Goal: Find specific page/section: Find specific page/section

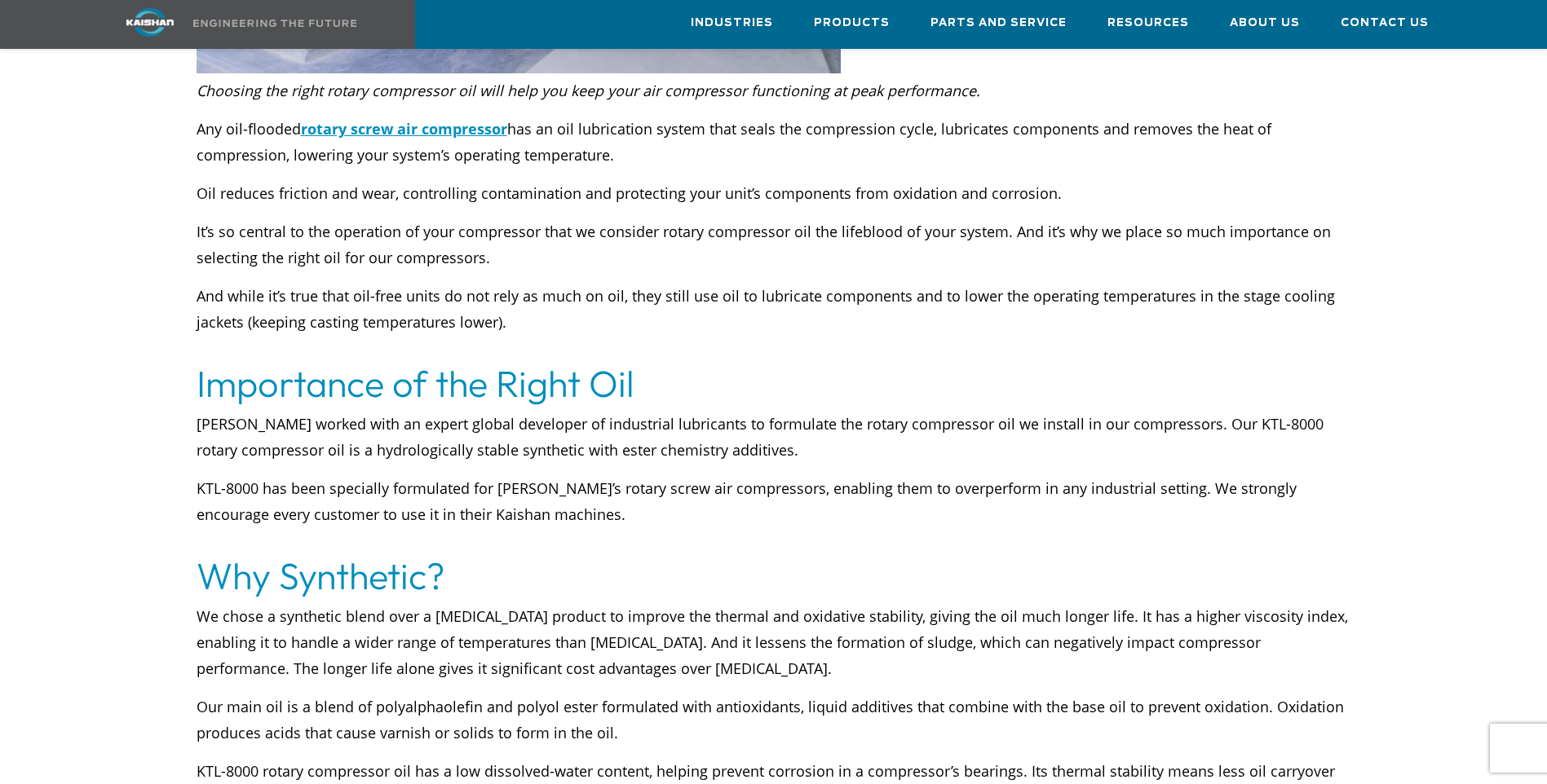
scroll to position [733, 0]
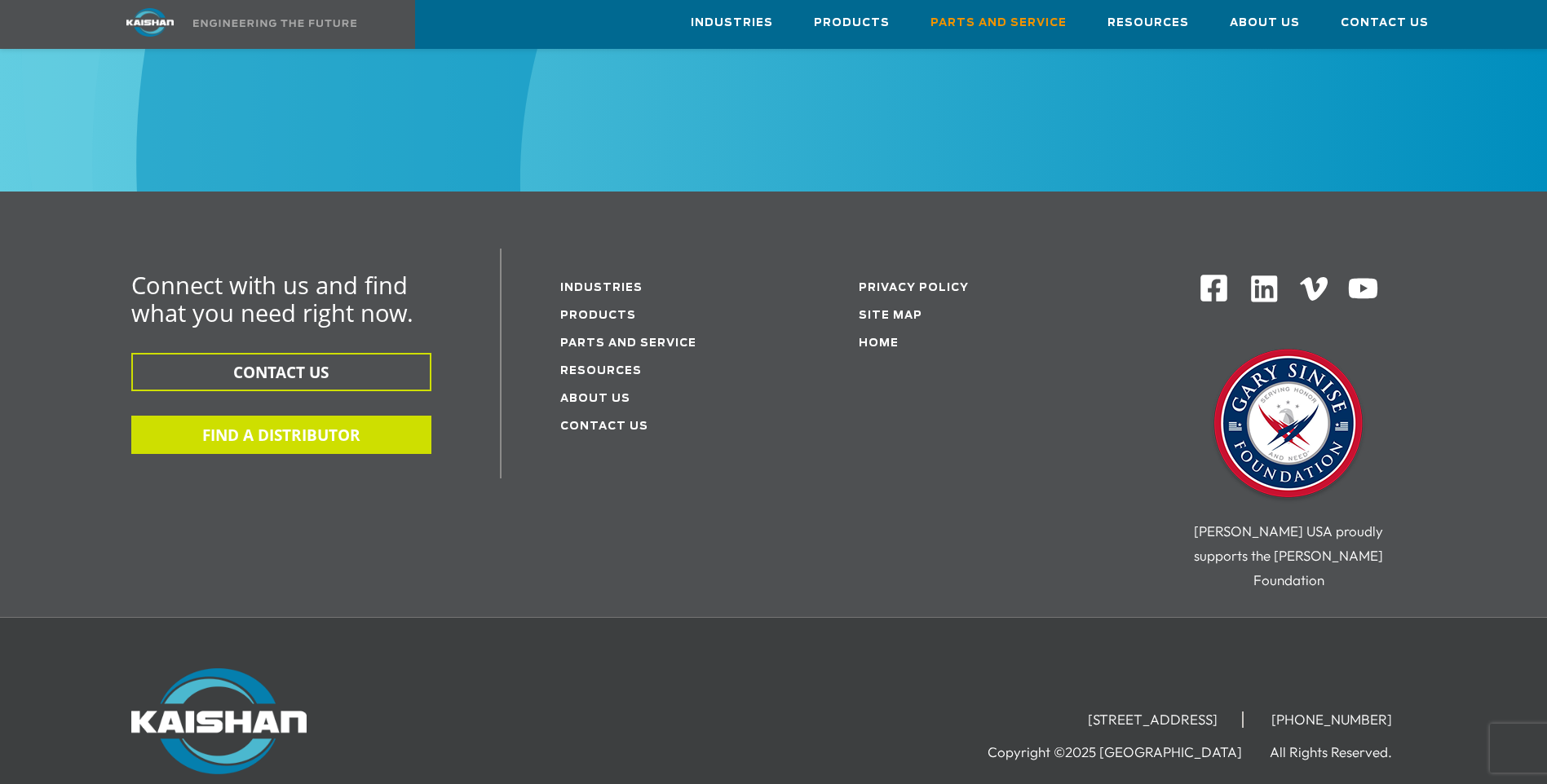
scroll to position [2120, 0]
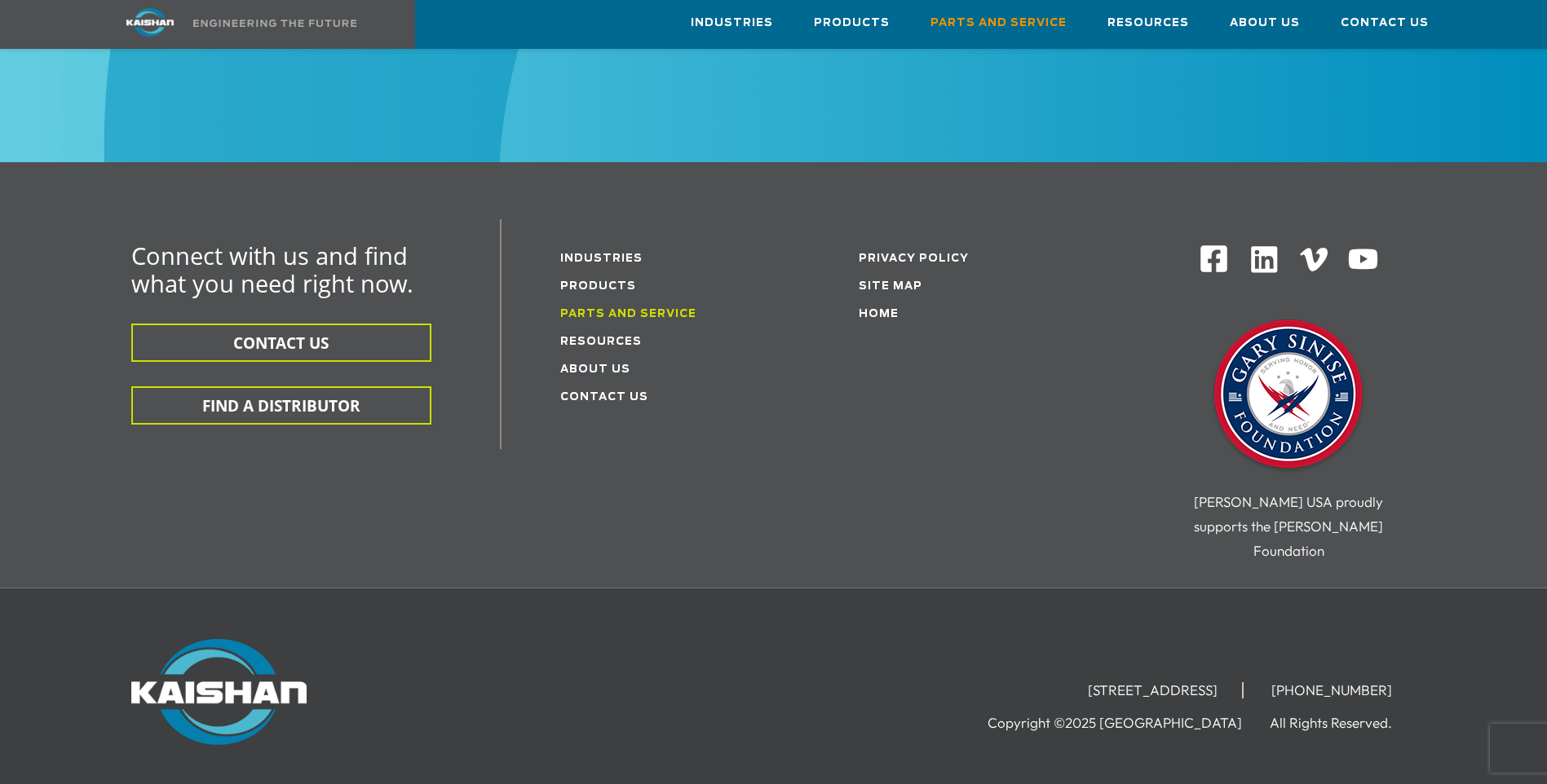
click at [619, 309] on link "Parts and service" at bounding box center [628, 315] width 137 height 11
